Goal: Task Accomplishment & Management: Use online tool/utility

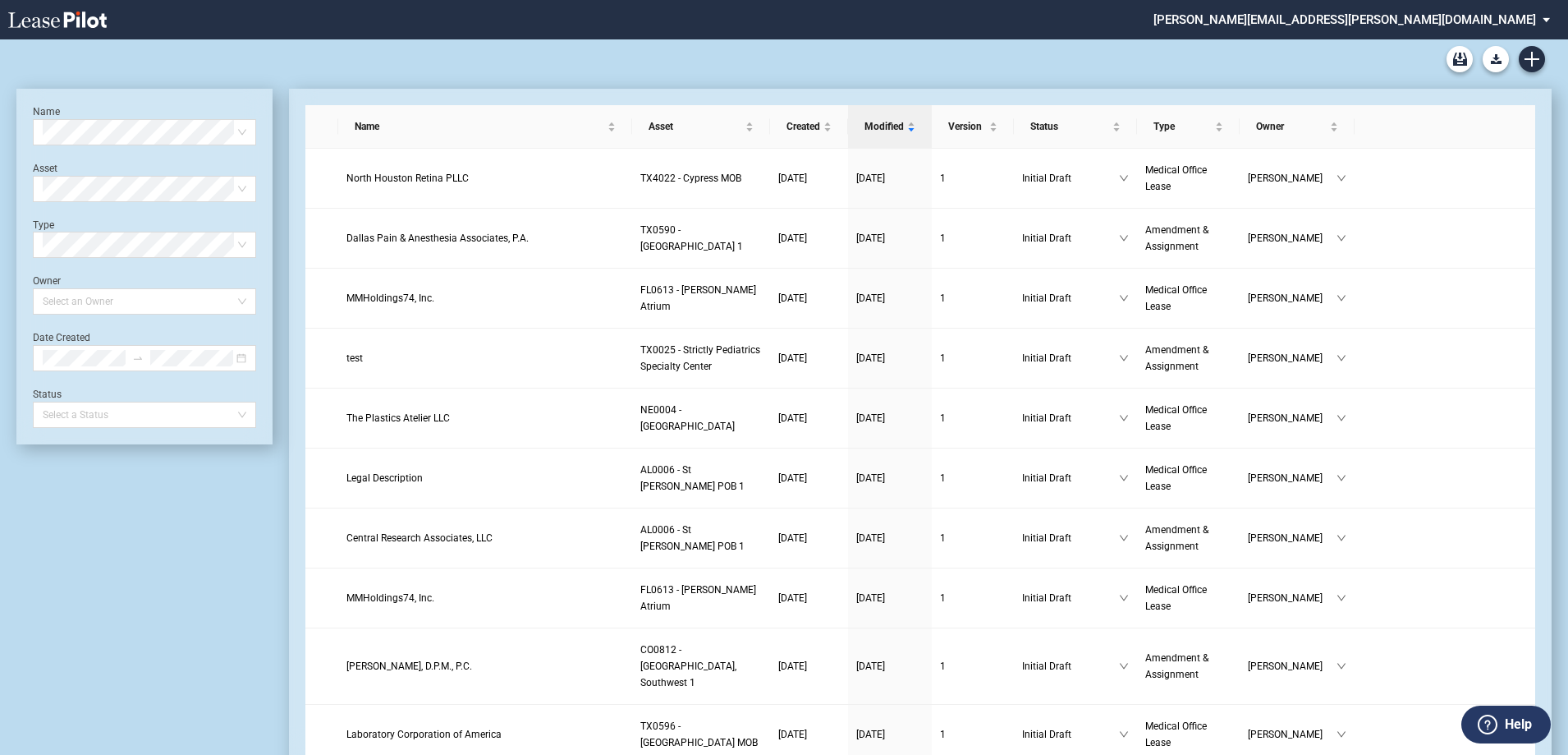
drag, startPoint x: 1301, startPoint y: 56, endPoint x: 1334, endPoint y: 57, distance: 33.0
click at [1301, 56] on div "Medical Office Lease Blank Form Medical Office Amendment Blank Form Medical Off…" at bounding box center [784, 58] width 1536 height 39
click at [1532, 55] on use "Create new document" at bounding box center [1533, 59] width 15 height 15
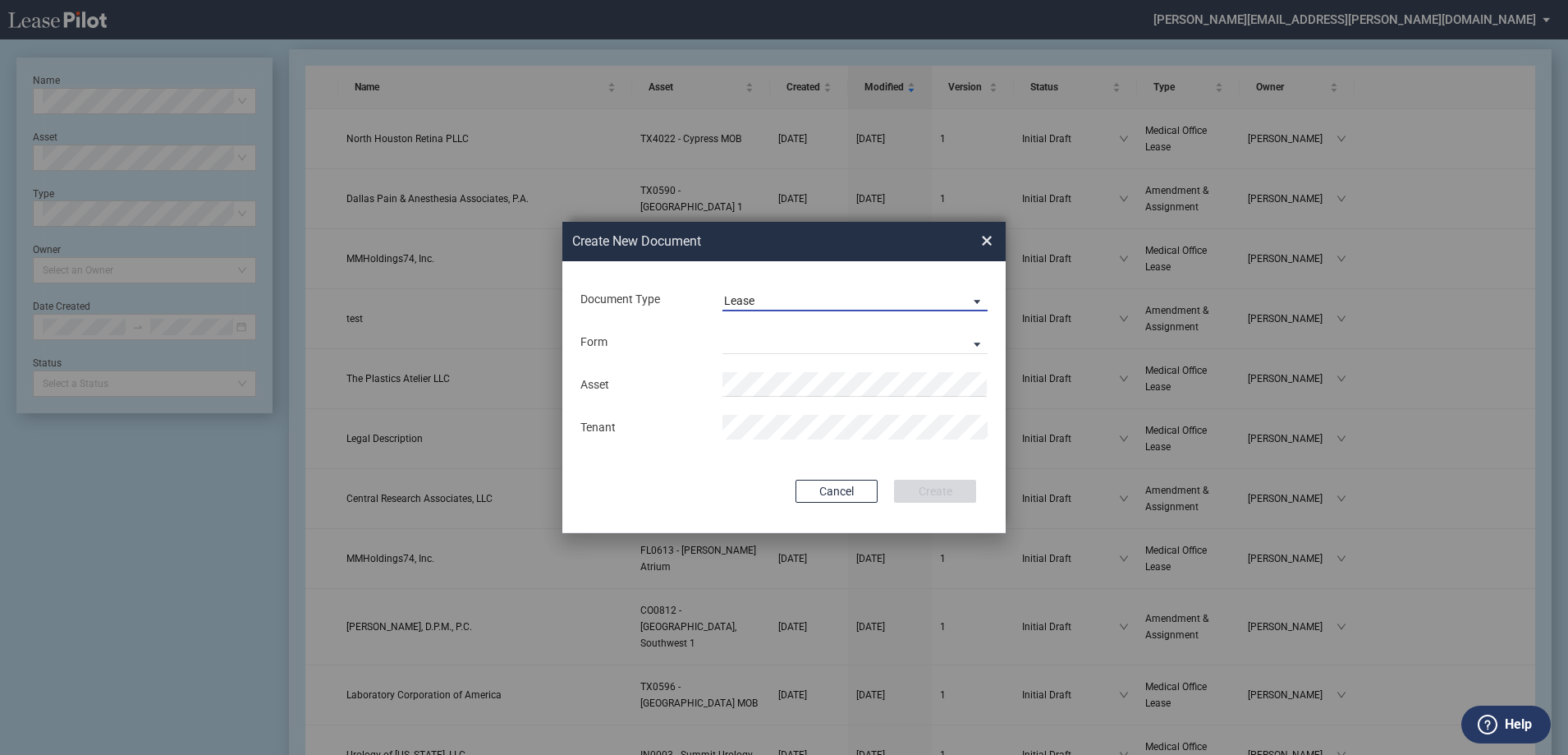
click at [779, 296] on span "Lease" at bounding box center [842, 301] width 235 height 16
click at [782, 335] on div "Amendment" at bounding box center [760, 339] width 71 height 18
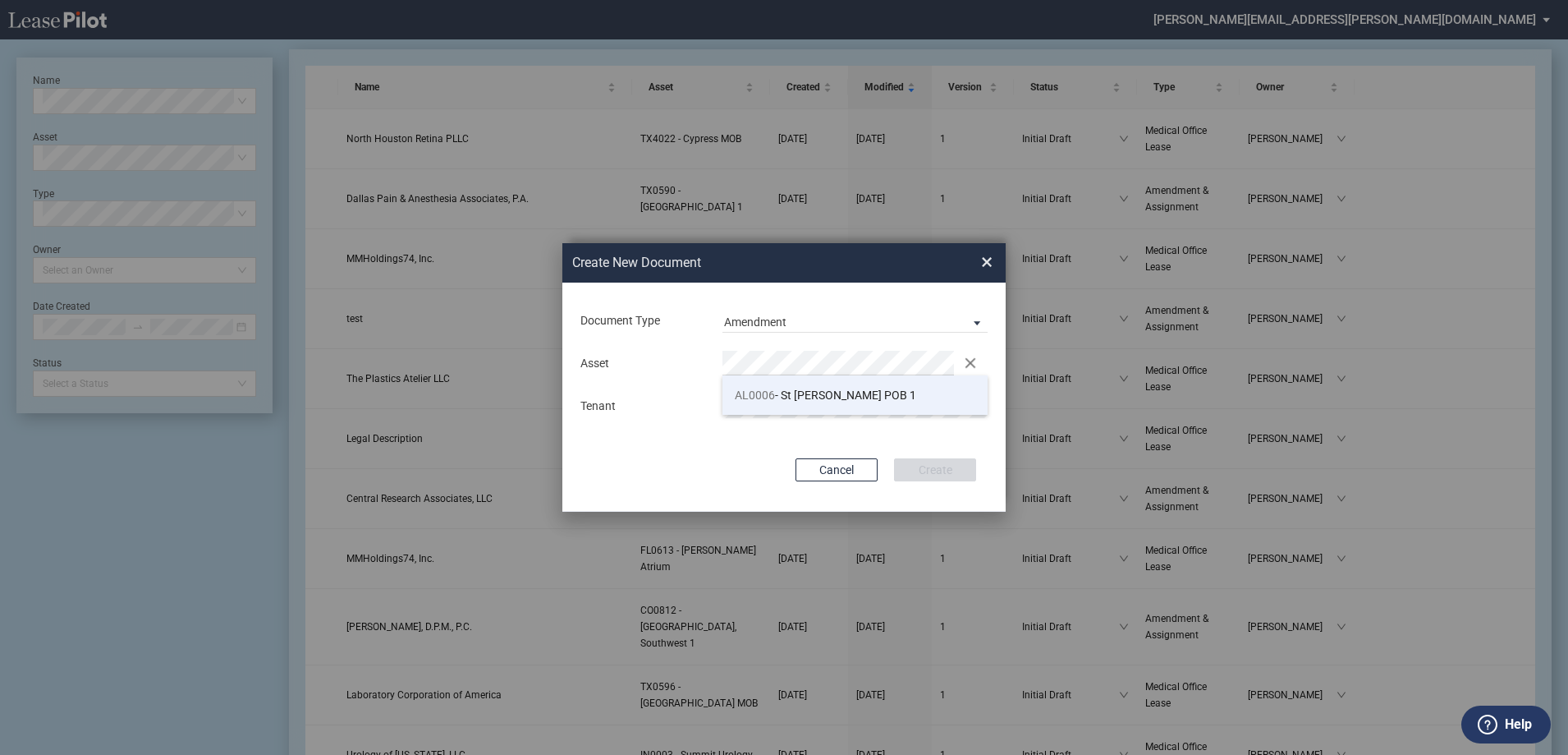
click at [868, 394] on span "AL0006 - St Vincent POB 1" at bounding box center [825, 395] width 181 height 13
click at [964, 471] on button "Create" at bounding box center [935, 470] width 82 height 23
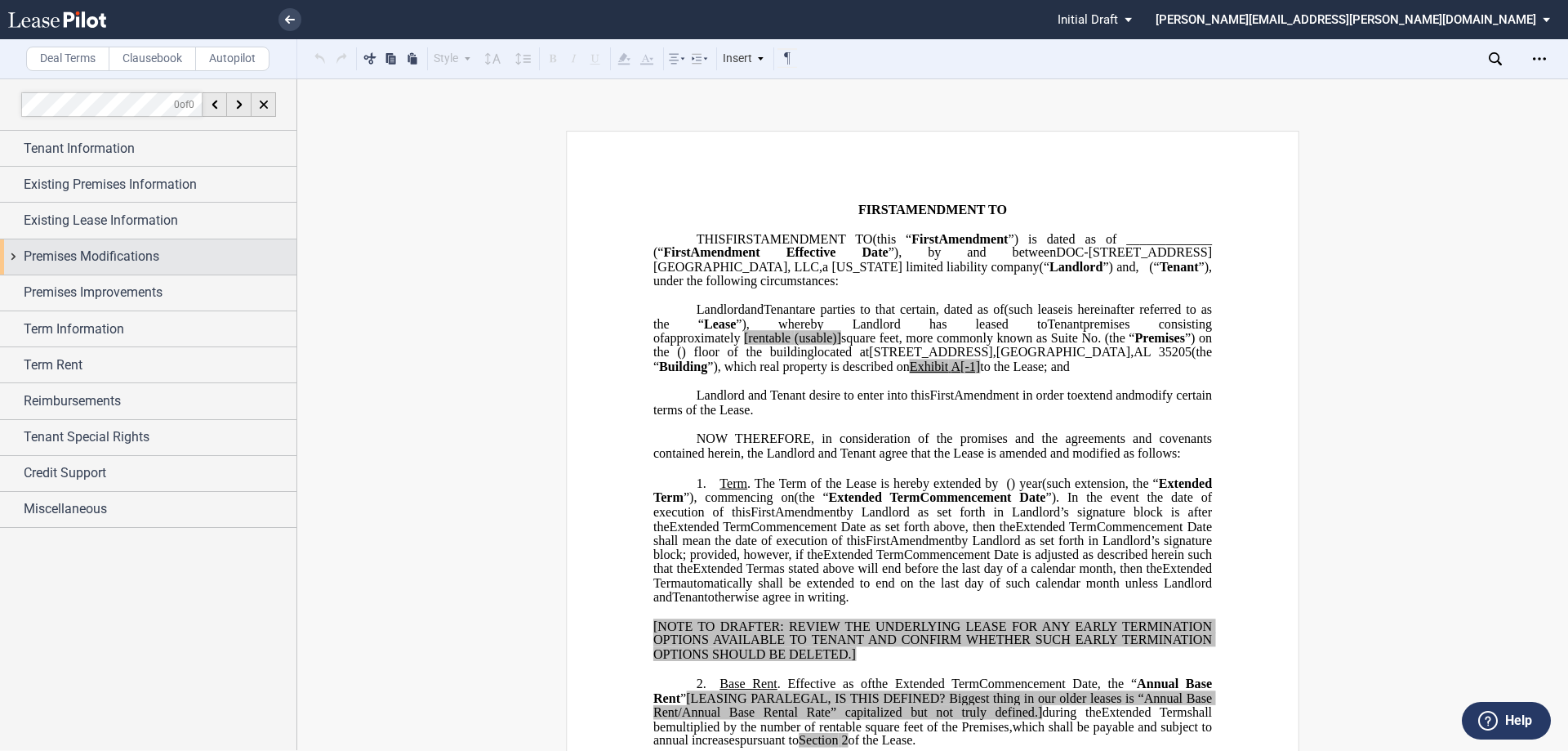
click at [101, 248] on span "Premises Modifications" at bounding box center [91, 256] width 136 height 20
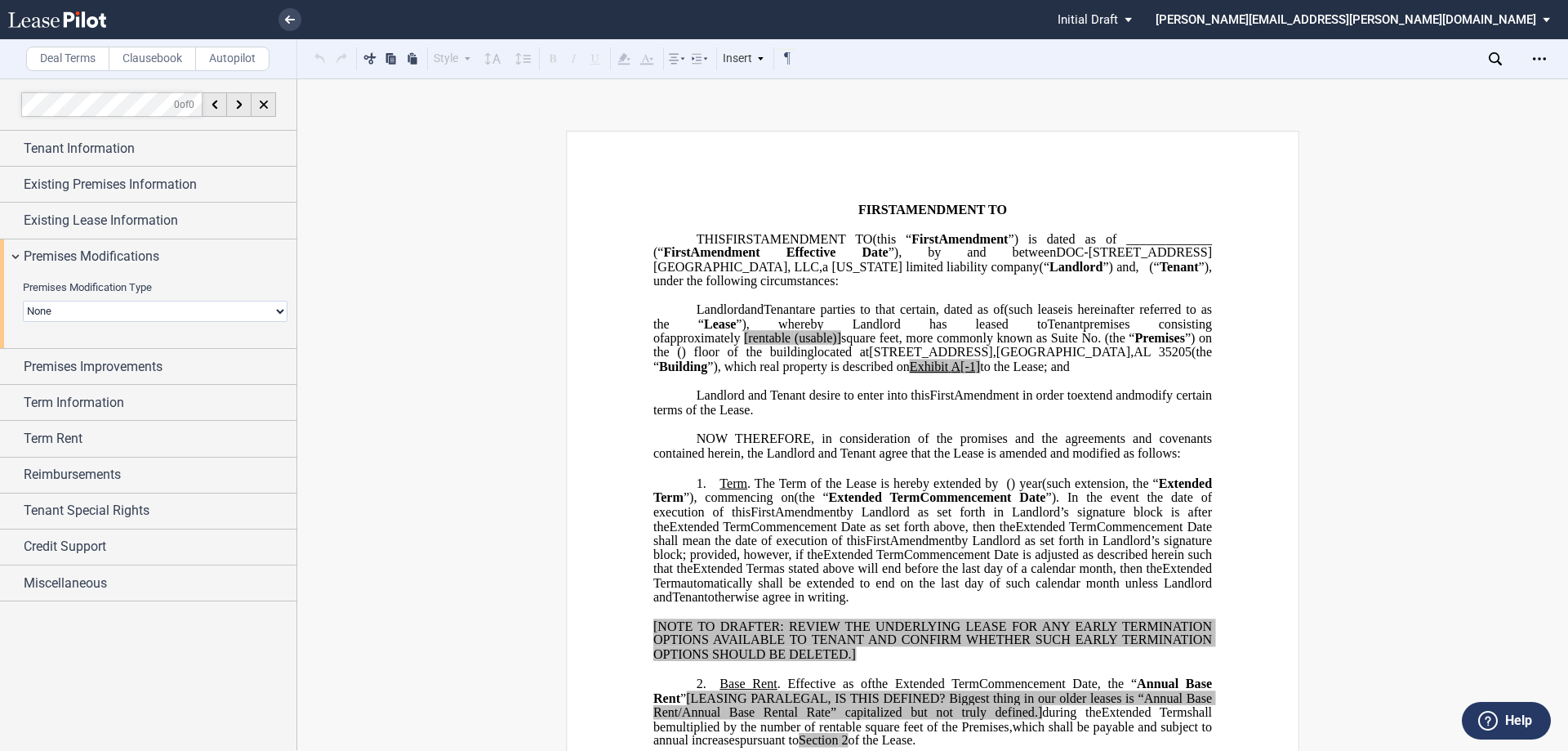
click at [145, 319] on select "None Expansion Relocation" at bounding box center [155, 311] width 264 height 21
click at [157, 56] on label "Clausebook" at bounding box center [153, 59] width 87 height 25
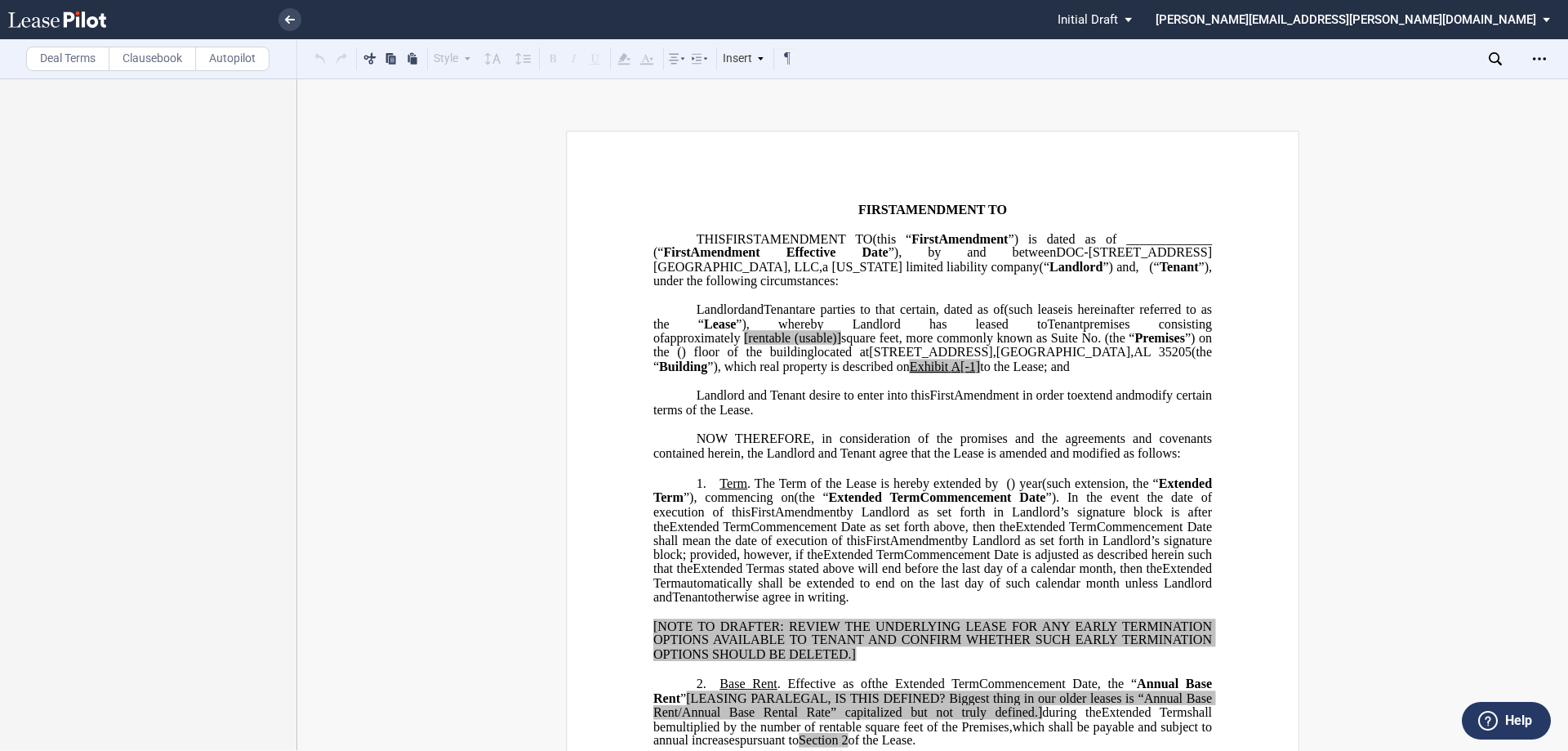
click at [831, 266] on span at bounding box center [830, 267] width 3 height 15
click at [905, 266] on span at bounding box center [903, 267] width 3 height 15
click at [53, 64] on label "Deal Terms" at bounding box center [68, 59] width 83 height 25
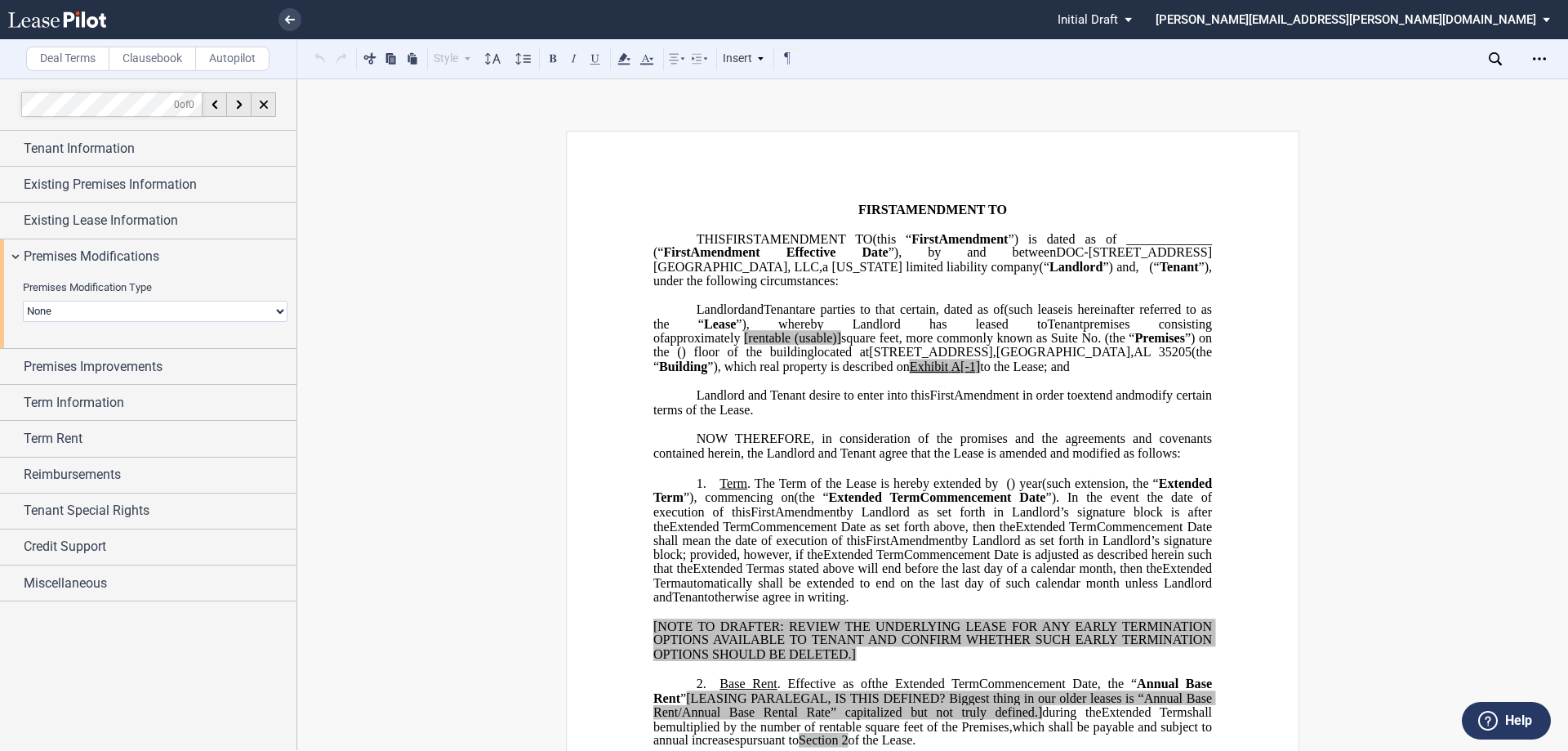
click at [128, 315] on select "None Expansion Relocation" at bounding box center [155, 311] width 264 height 21
click at [154, 53] on label "Clausebook" at bounding box center [153, 59] width 87 height 25
